Goal: Task Accomplishment & Management: Use online tool/utility

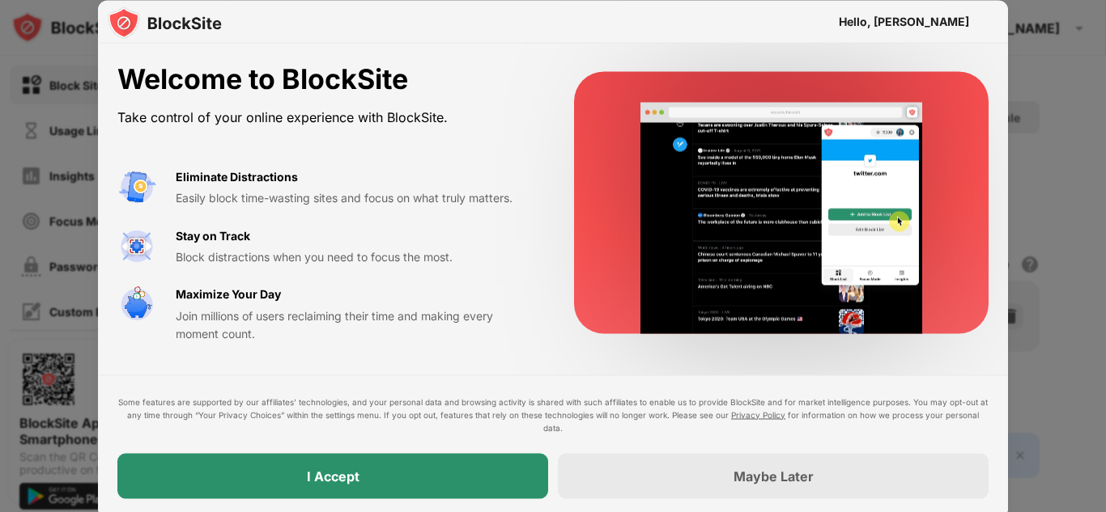
click at [499, 478] on div "I Accept" at bounding box center [332, 475] width 431 height 45
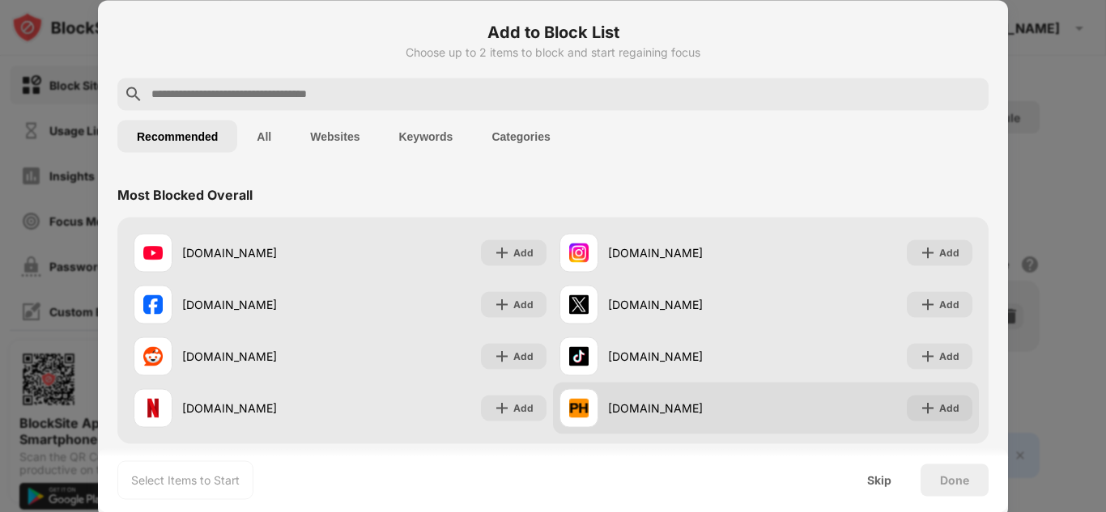
click at [715, 407] on div "[DOMAIN_NAME]" at bounding box center [687, 408] width 158 height 17
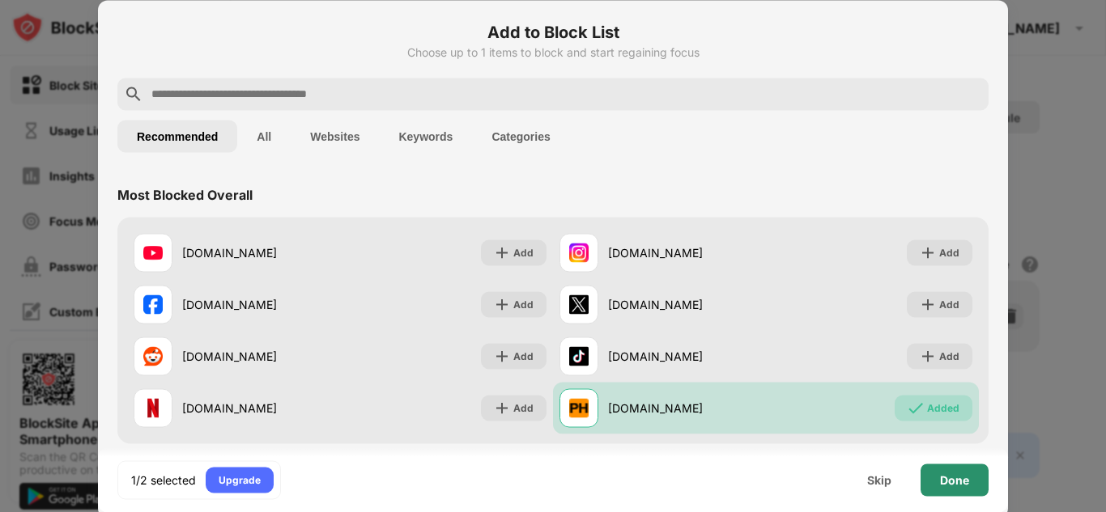
click at [940, 477] on div "Done" at bounding box center [954, 479] width 29 height 13
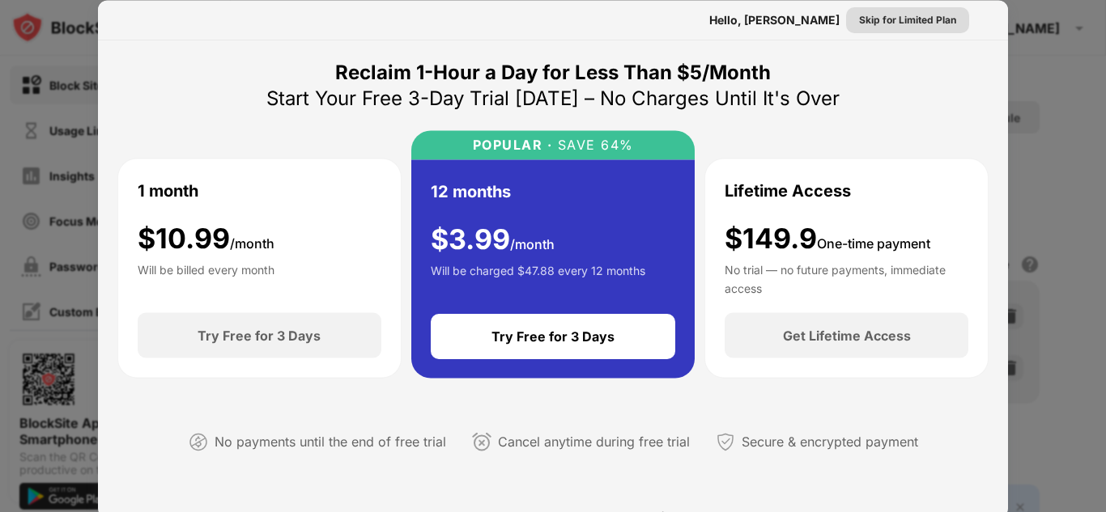
click at [889, 22] on div "Skip for Limited Plan" at bounding box center [907, 19] width 97 height 16
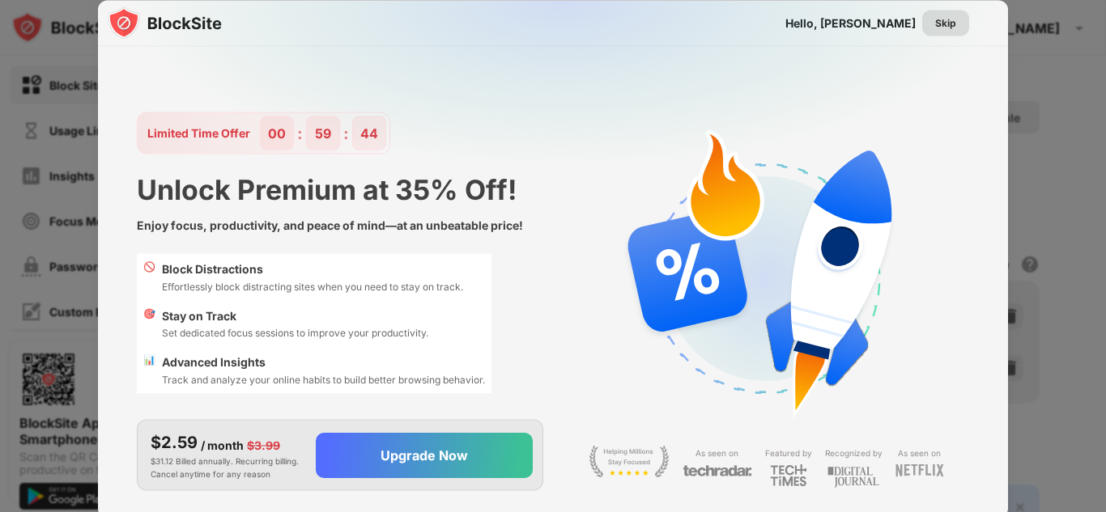
click at [942, 25] on div "Skip" at bounding box center [945, 23] width 21 height 16
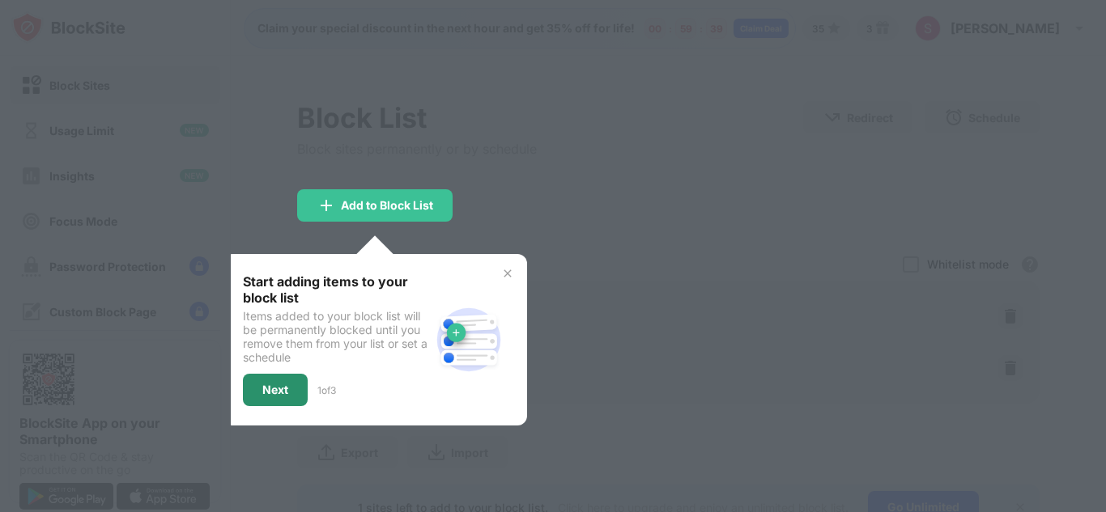
click at [275, 379] on div "Next" at bounding box center [275, 390] width 65 height 32
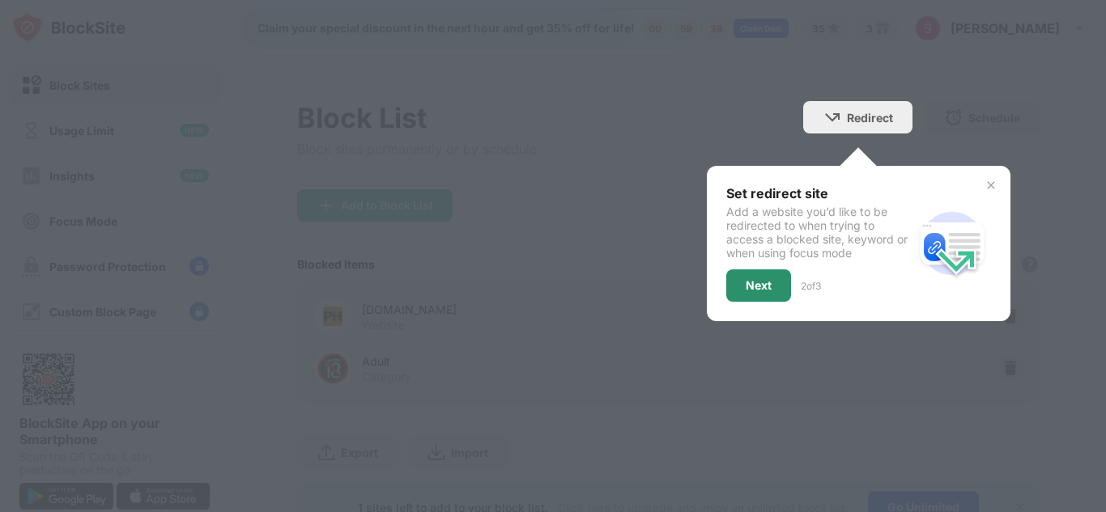
click at [774, 280] on div "Next" at bounding box center [758, 286] width 65 height 32
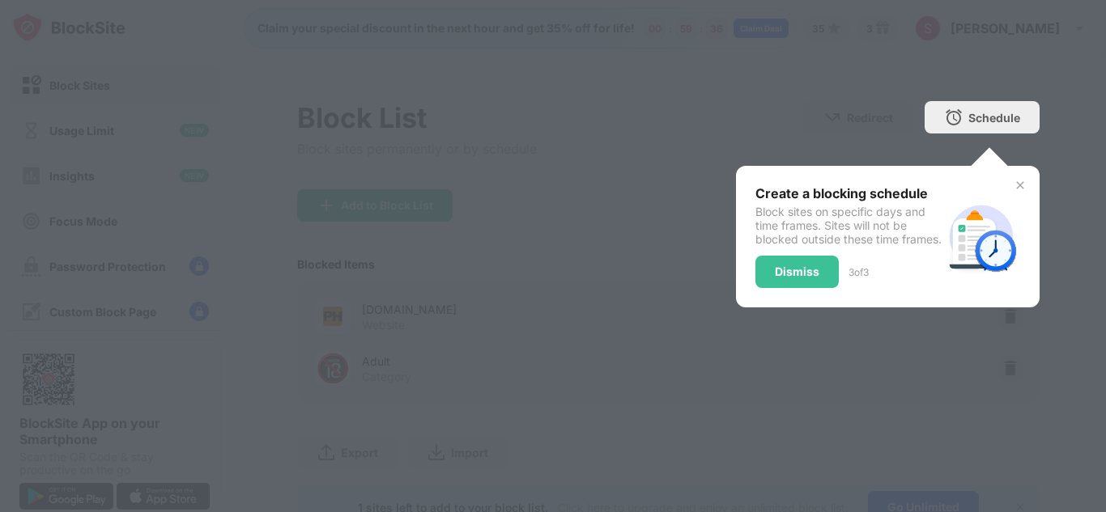
click at [807, 278] on div "Dismiss" at bounding box center [797, 271] width 45 height 13
